Goal: Check status: Check status

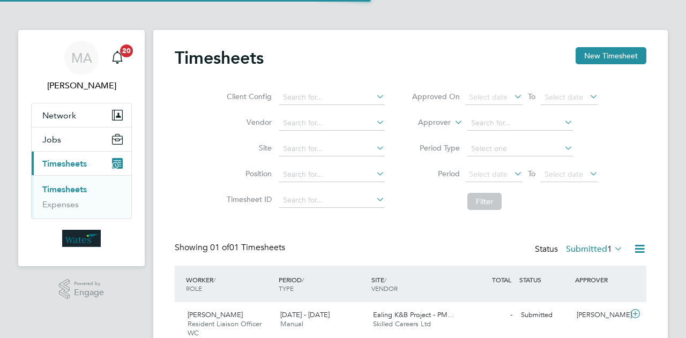
scroll to position [27, 93]
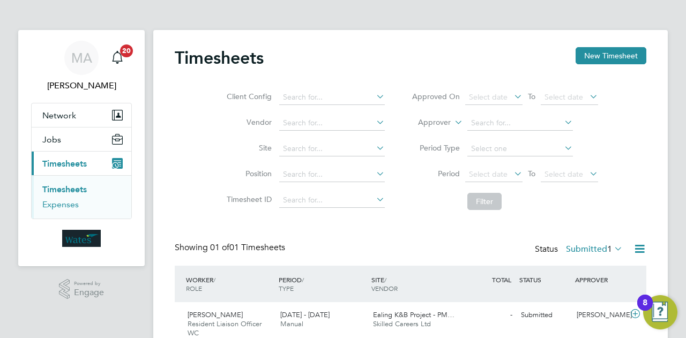
click at [71, 201] on link "Expenses" at bounding box center [60, 205] width 36 height 10
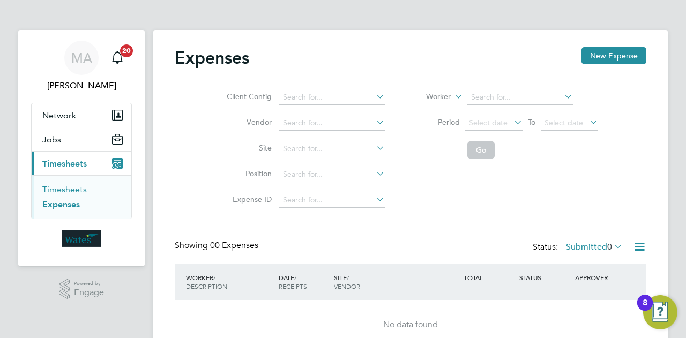
click at [63, 186] on link "Timesheets" at bounding box center [64, 189] width 45 height 10
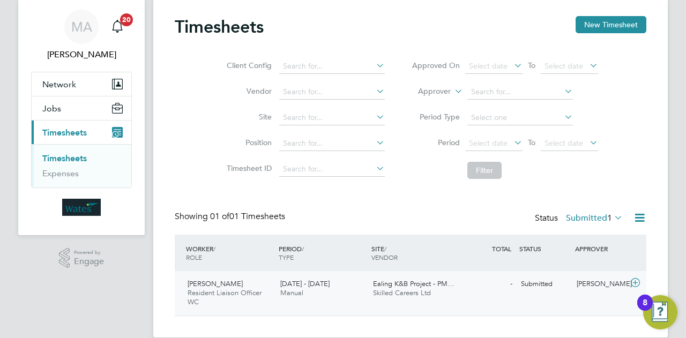
scroll to position [47, 0]
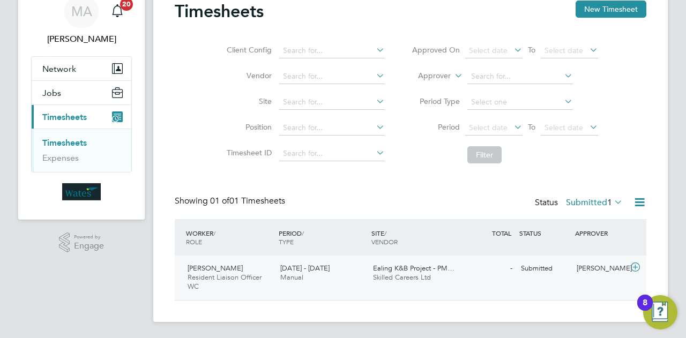
click at [406, 271] on span "Ealing K&B Project - PM…" at bounding box center [414, 268] width 82 height 9
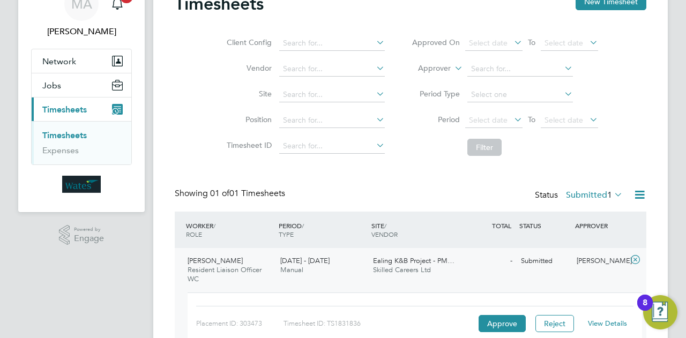
scroll to position [115, 0]
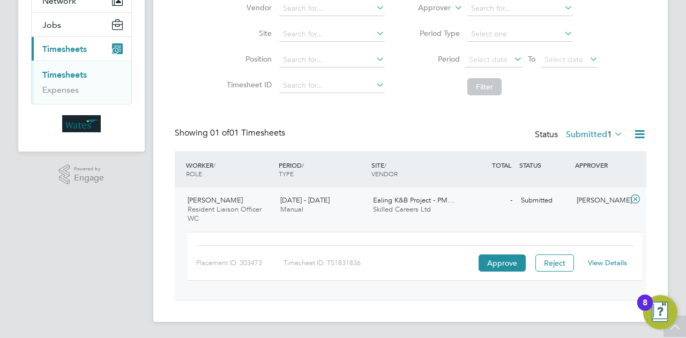
click at [607, 264] on link "View Details" at bounding box center [607, 263] width 39 height 9
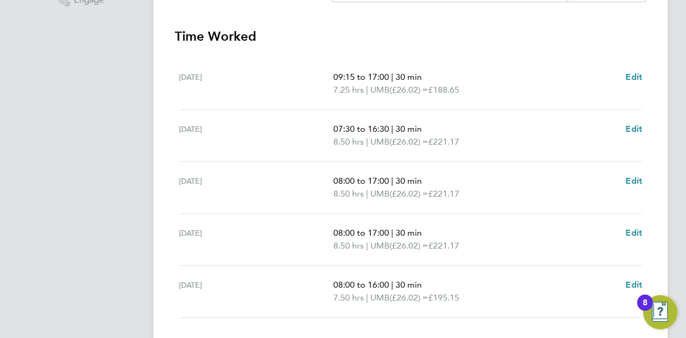
scroll to position [365, 0]
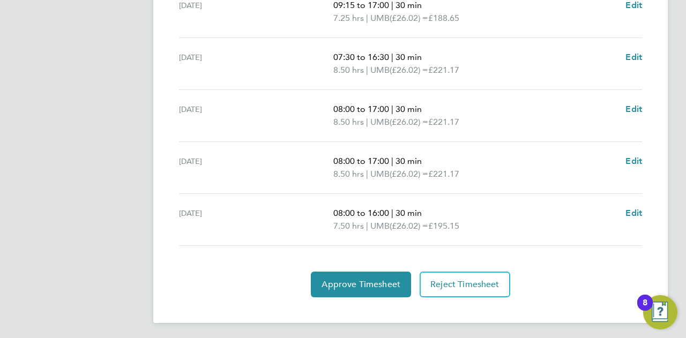
click at [20, 93] on app-navbar "MA [PERSON_NAME] Notifications 20 Applications: Network Sites Jobs Placements C…" at bounding box center [81, 2] width 127 height 675
